Goal: Task Accomplishment & Management: Manage account settings

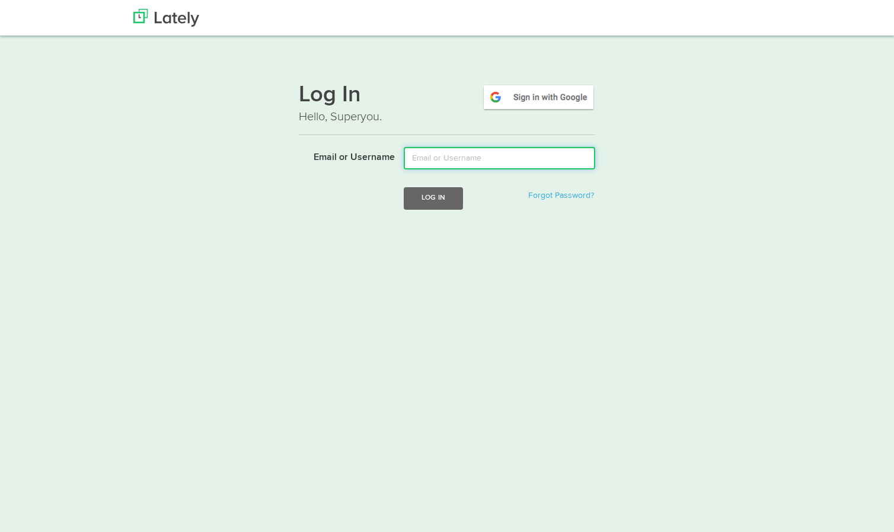
type input "[PERSON_NAME][EMAIL_ADDRESS][PERSON_NAME][DOMAIN_NAME]"
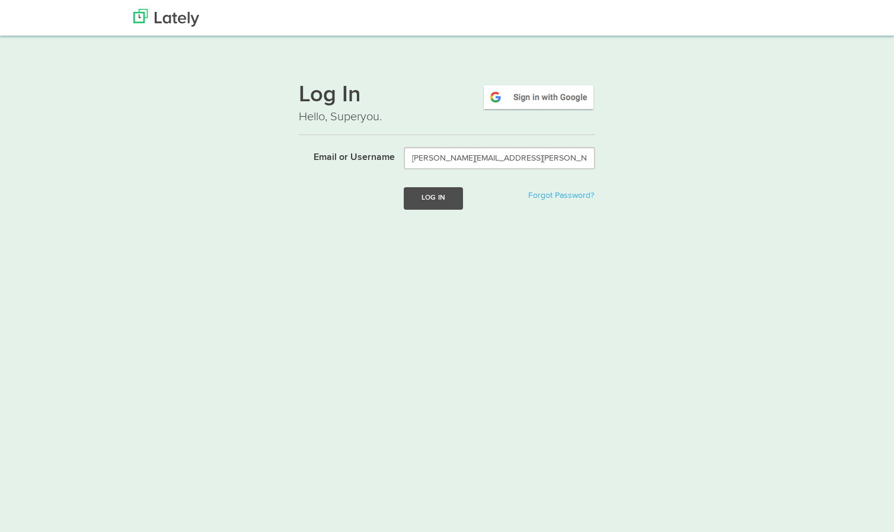
click at [444, 199] on button "Log In" at bounding box center [433, 198] width 59 height 22
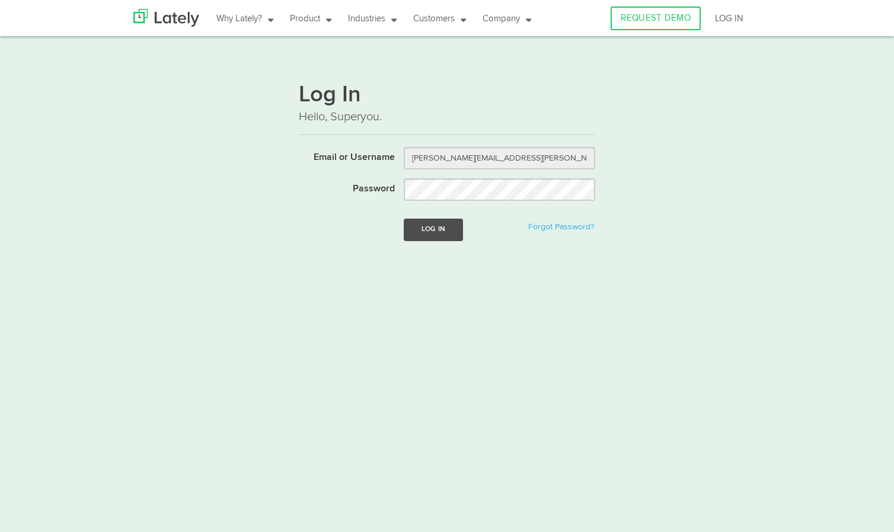
click at [443, 237] on button "Log In" at bounding box center [433, 230] width 59 height 22
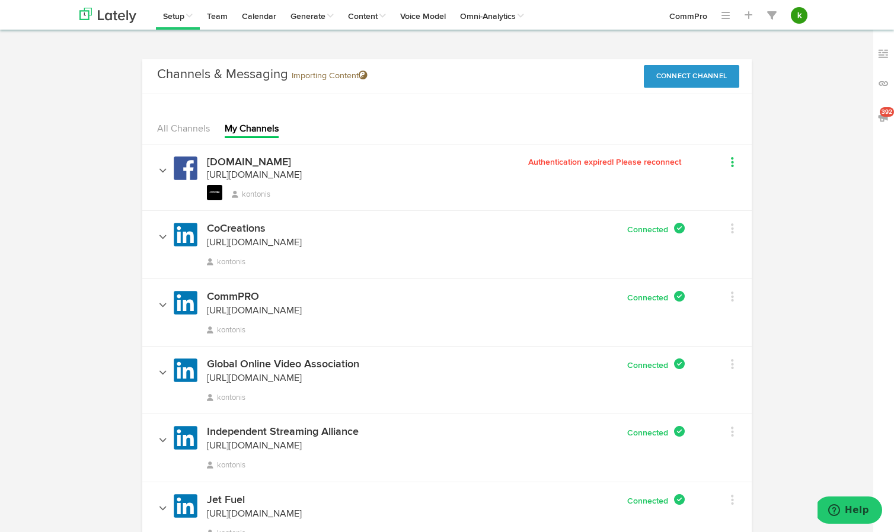
click at [728, 160] on link at bounding box center [717, 163] width 31 height 17
click at [602, 159] on span "Authentication expired! Please reconnect" at bounding box center [606, 162] width 156 height 8
click at [600, 165] on span "Authentication expired! Please reconnect" at bounding box center [606, 162] width 156 height 8
click at [704, 78] on button "Connect Channel" at bounding box center [692, 76] width 96 height 23
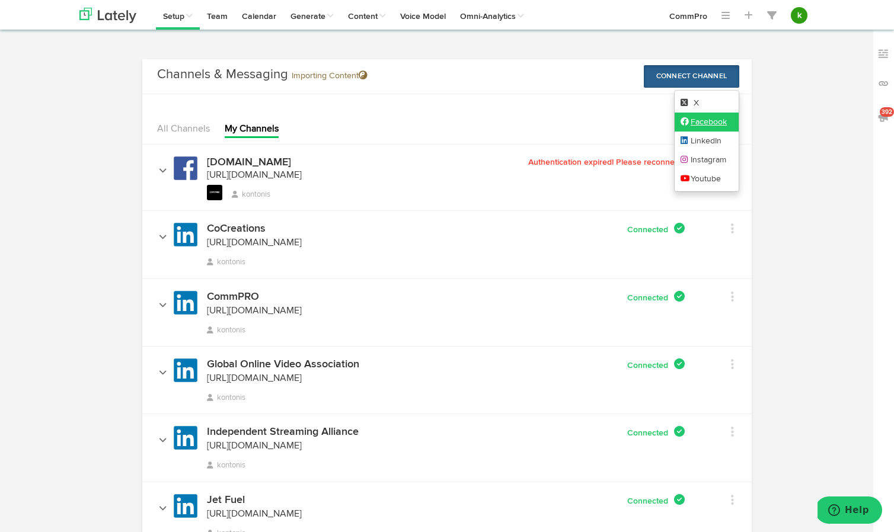
click at [708, 123] on link "Facebook" at bounding box center [706, 122] width 65 height 19
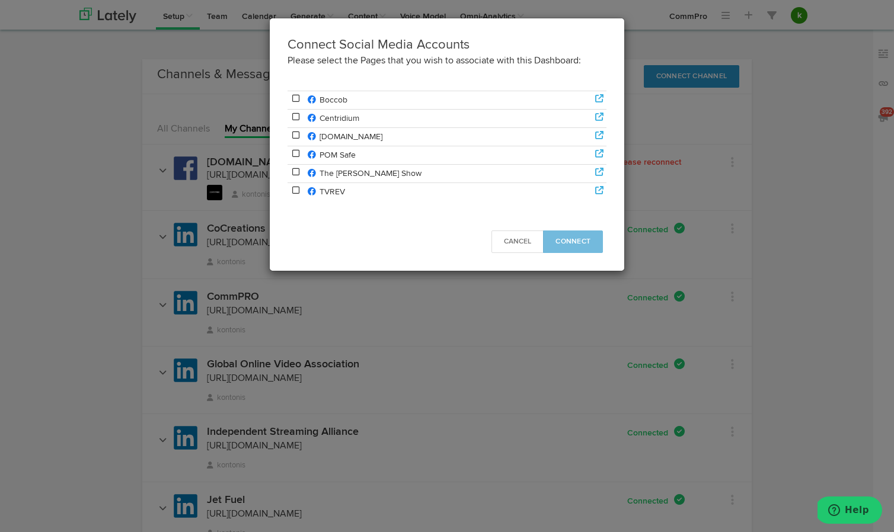
click at [296, 117] on icon at bounding box center [295, 117] width 11 height 8
click at [589, 241] on span "Connect" at bounding box center [572, 241] width 35 height 7
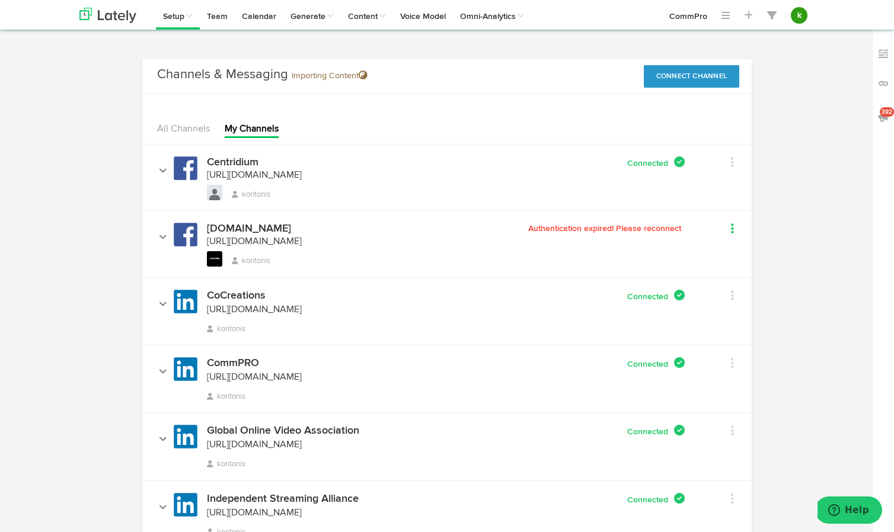
click at [731, 229] on icon at bounding box center [732, 229] width 3 height 12
click at [501, 249] on div "[DOMAIN_NAME] [URL][DOMAIN_NAME] [URL][DOMAIN_NAME] kontonis" at bounding box center [332, 245] width 362 height 44
click at [701, 74] on button "Connect Channel" at bounding box center [692, 76] width 96 height 23
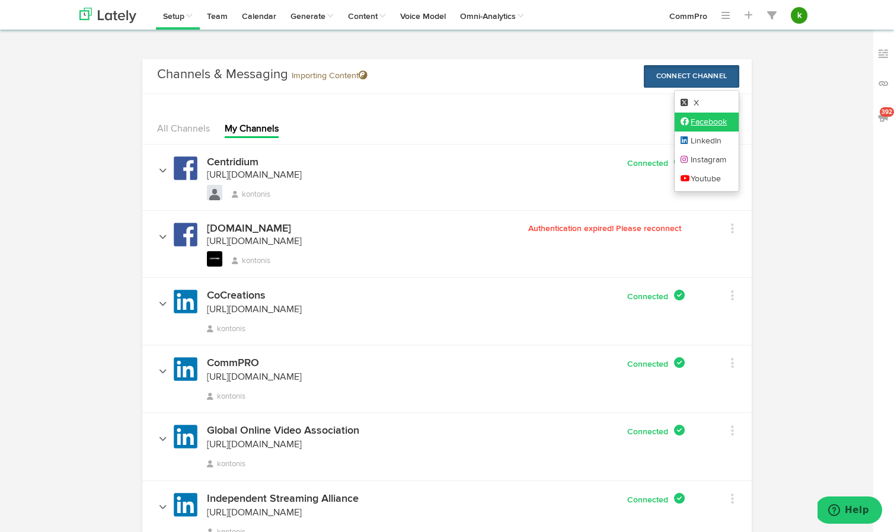
click at [712, 123] on link "Facebook" at bounding box center [706, 122] width 65 height 19
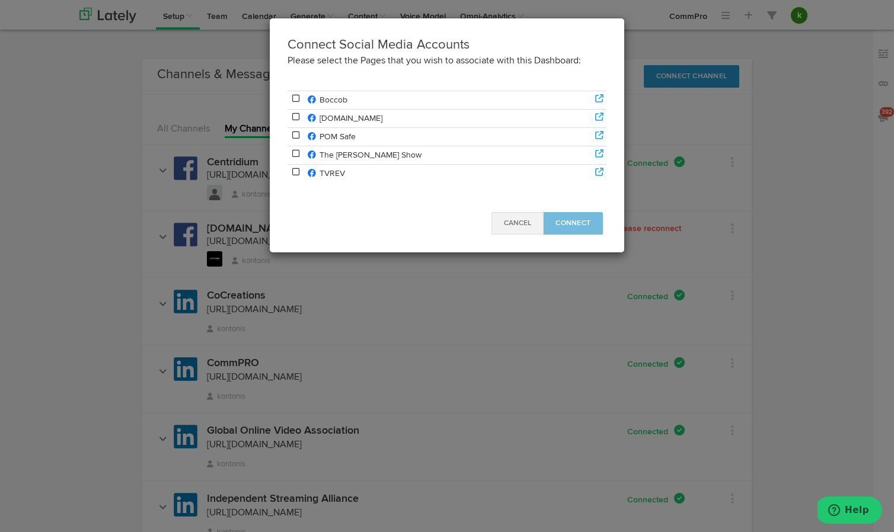
click at [520, 225] on span "Cancel" at bounding box center [517, 223] width 27 height 7
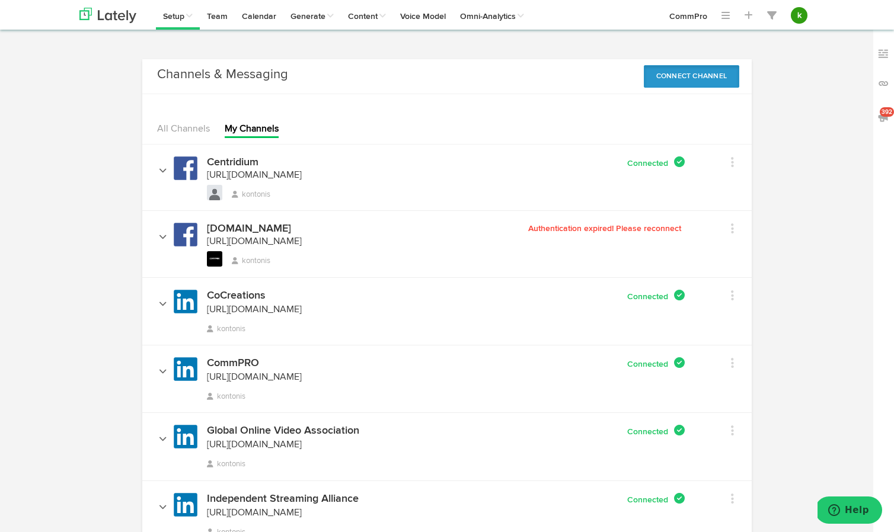
click at [712, 69] on button "Connect Channel" at bounding box center [692, 76] width 96 height 23
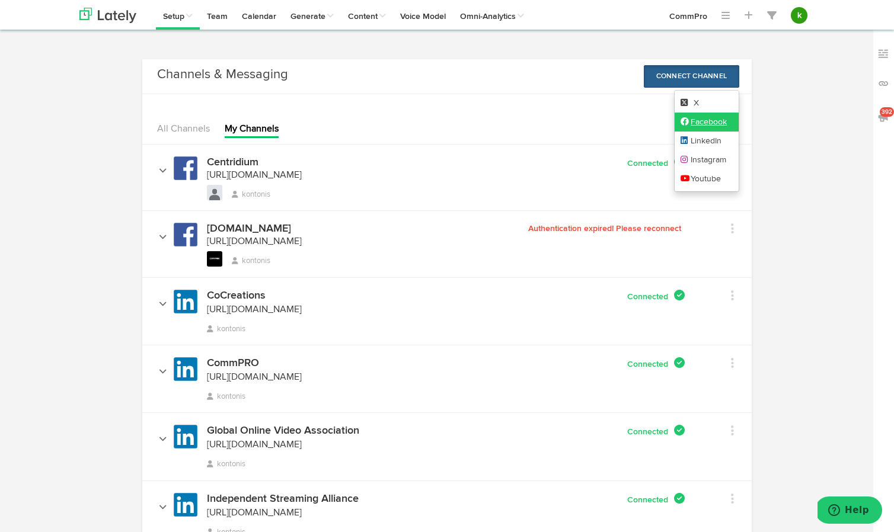
click at [701, 118] on link "Facebook" at bounding box center [706, 122] width 65 height 19
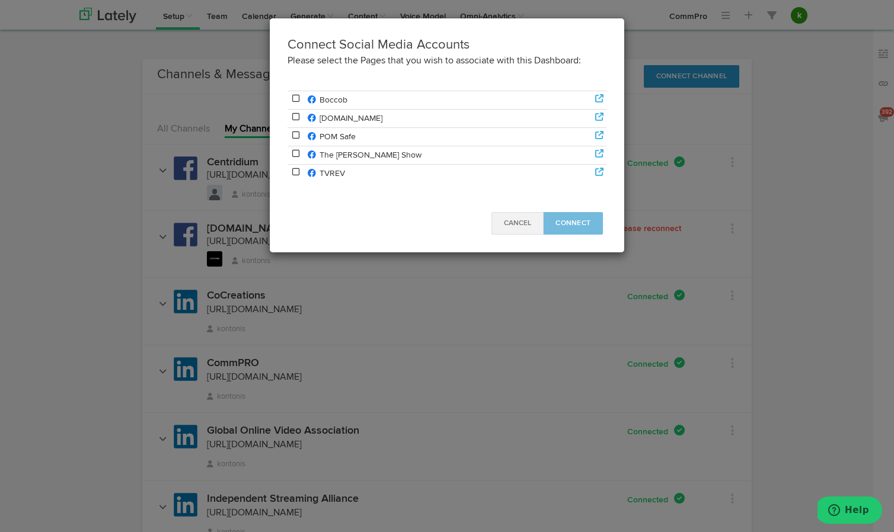
click at [524, 223] on span "Cancel" at bounding box center [517, 223] width 27 height 7
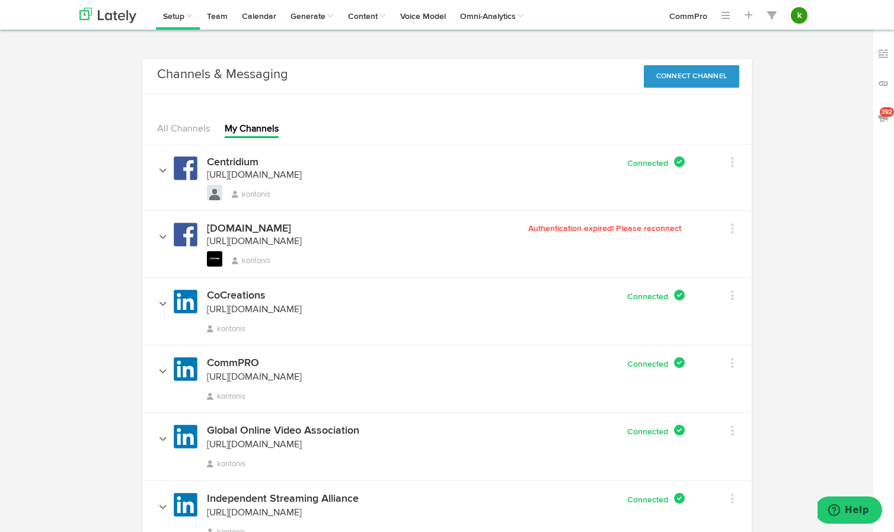
click at [509, 256] on div "[DOMAIN_NAME] [URL][DOMAIN_NAME] [URL][DOMAIN_NAME] kontonis" at bounding box center [332, 245] width 362 height 44
click at [302, 240] on span "[URL][DOMAIN_NAME]" at bounding box center [254, 241] width 95 height 9
